Goal: Find specific page/section: Find specific page/section

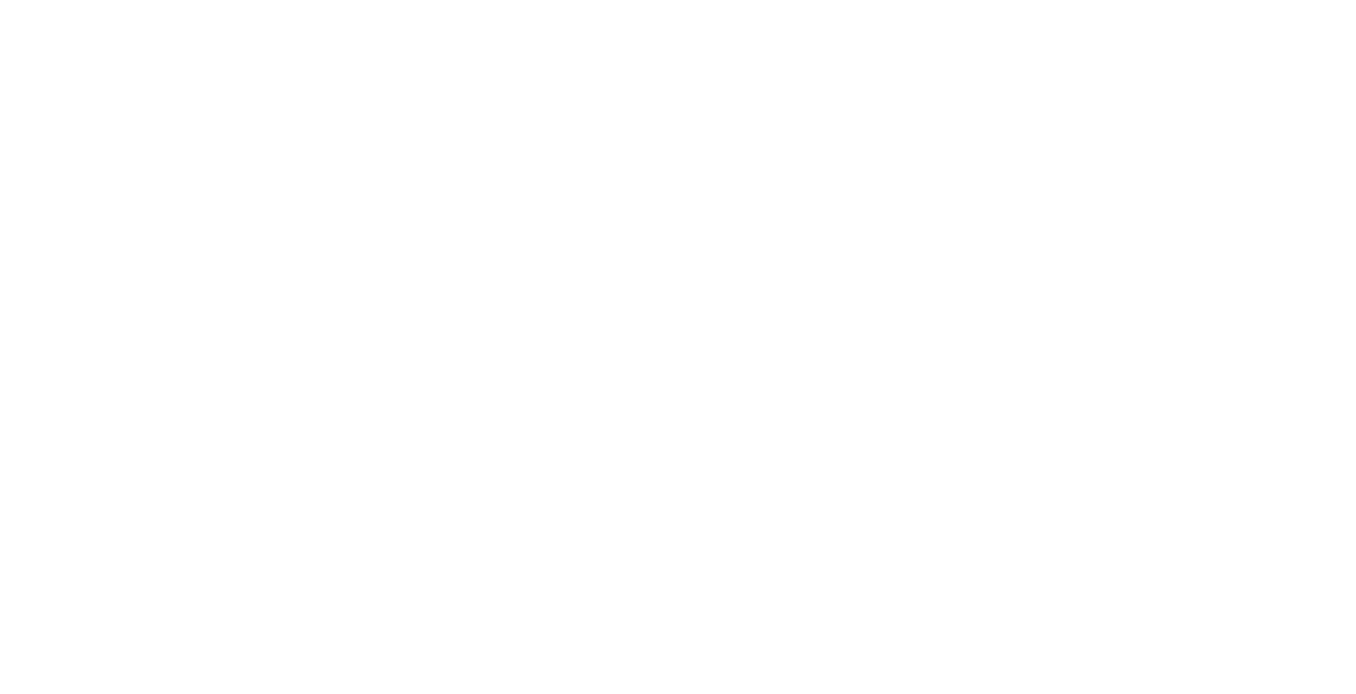
drag, startPoint x: 0, startPoint y: 0, endPoint x: 79, endPoint y: 137, distance: 158.4
click at [79, 0] on html at bounding box center [678, 0] width 1356 height 0
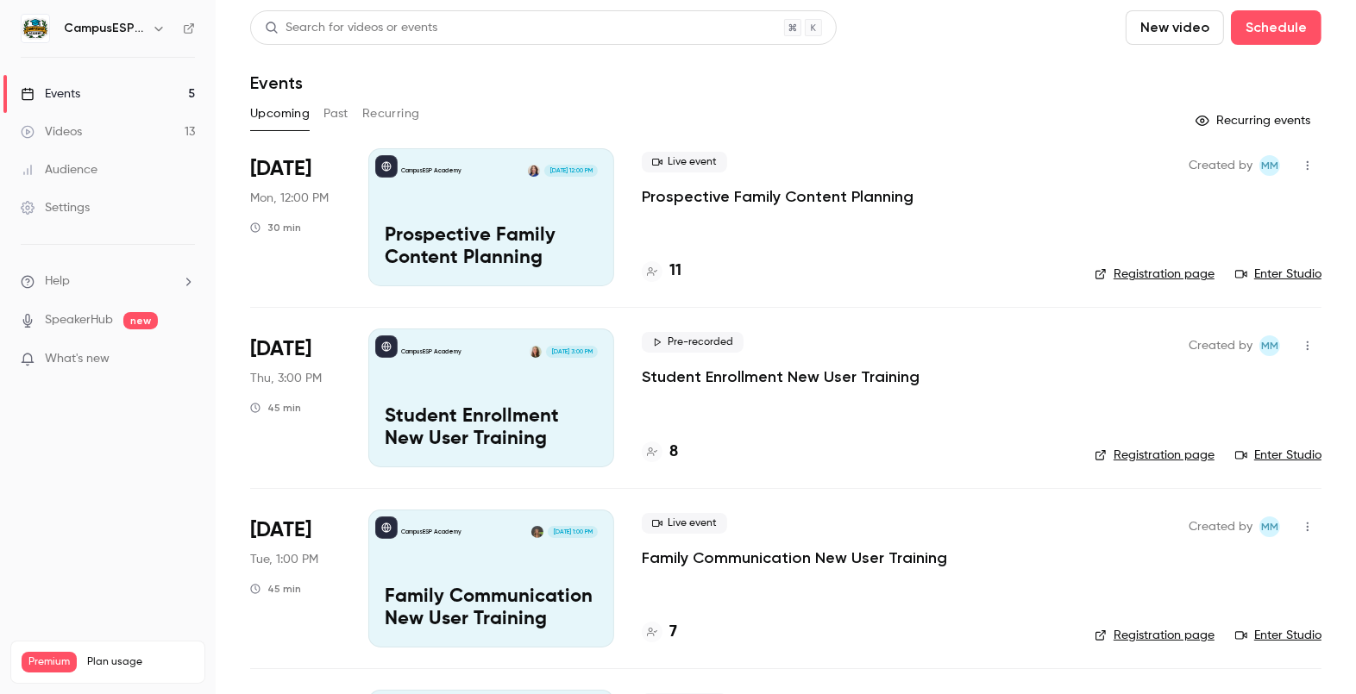
click at [81, 93] on link "Events 5" at bounding box center [108, 94] width 216 height 38
